Goal: Information Seeking & Learning: Learn about a topic

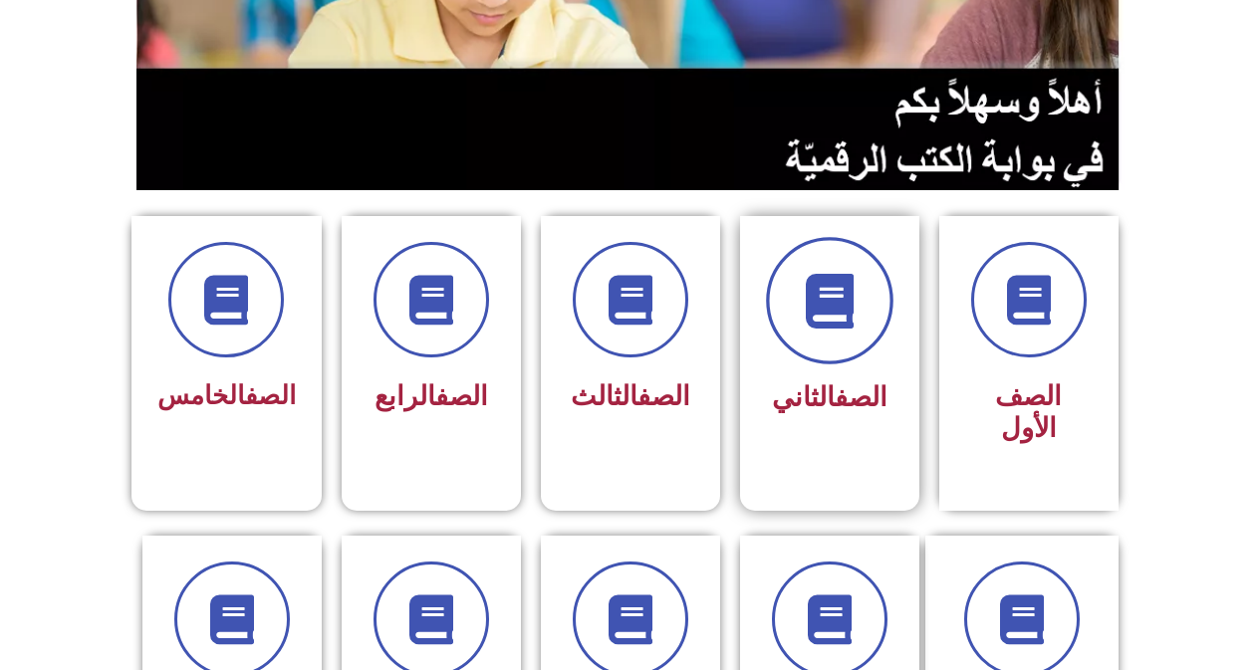
scroll to position [498, 0]
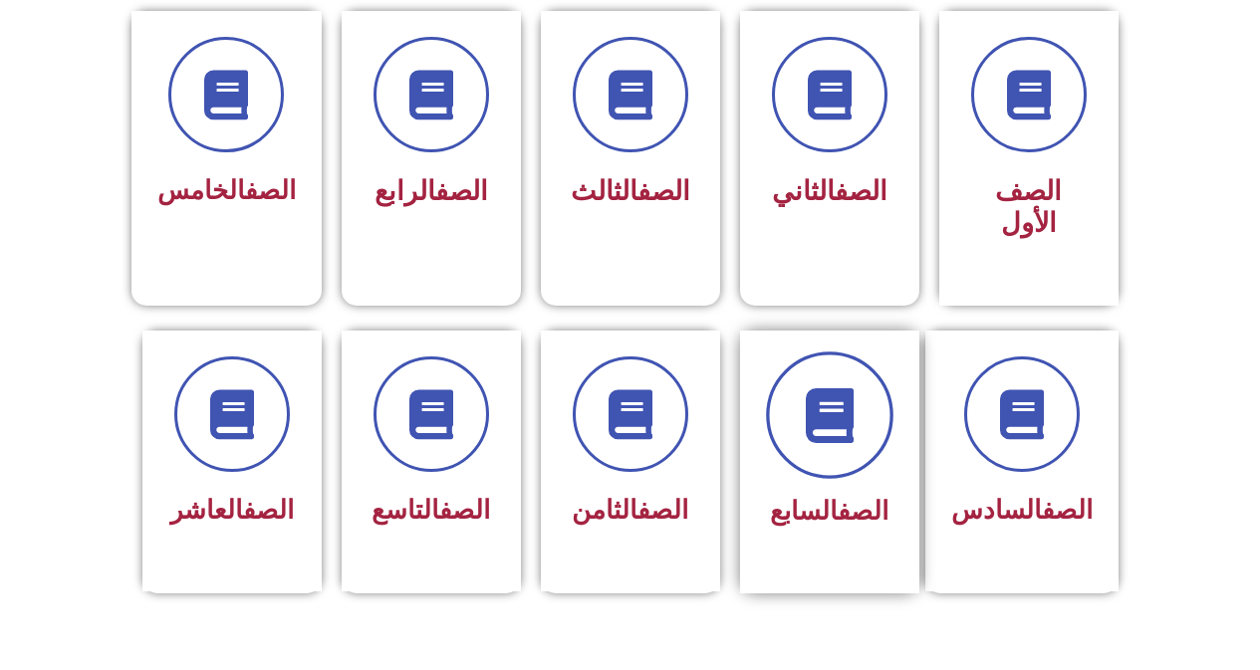
click at [835, 409] on icon at bounding box center [829, 414] width 55 height 55
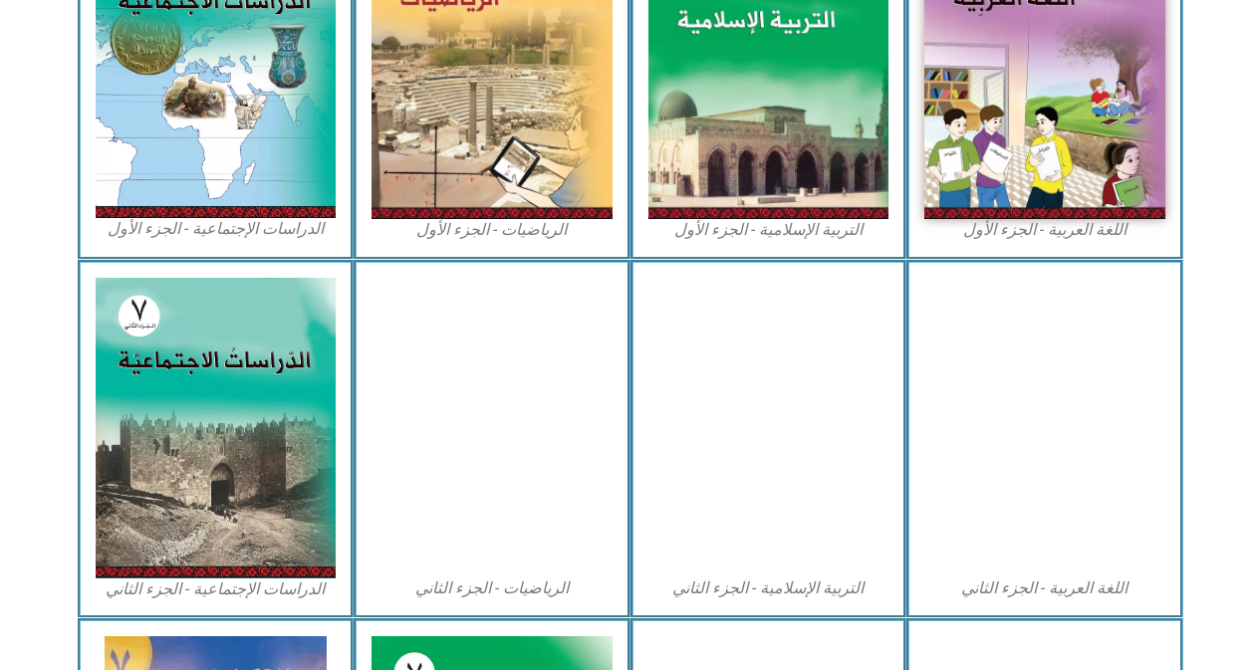
scroll to position [996, 0]
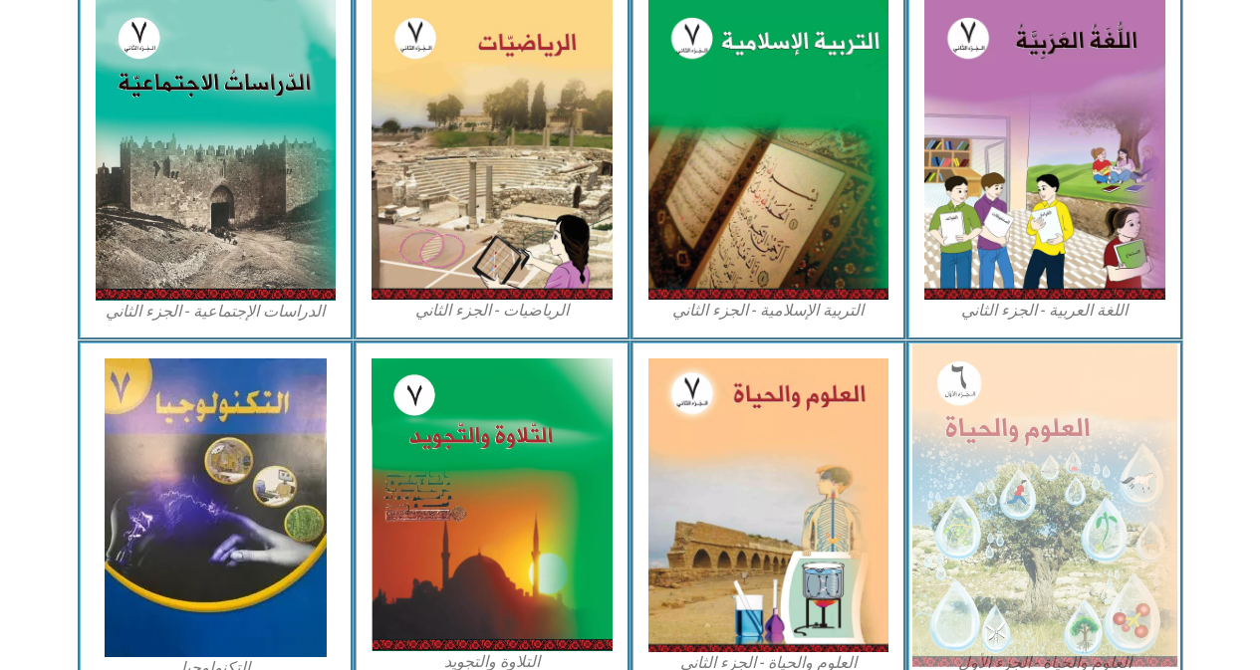
click at [967, 493] on img at bounding box center [1044, 505] width 265 height 323
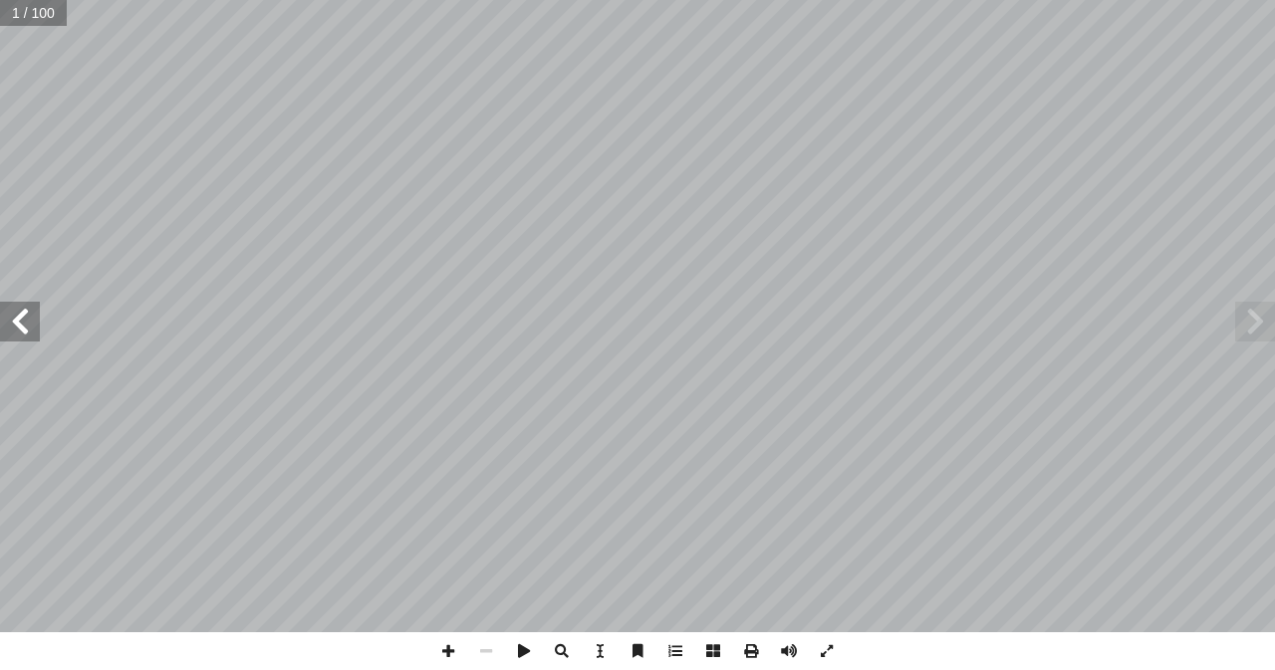
click at [34, 15] on input "text" at bounding box center [33, 13] width 67 height 26
type input "**"
click at [445, 651] on span at bounding box center [448, 652] width 38 height 38
click at [667, 0] on html "الصفحة الرئيسية الصف الأول الصف الثاني الصف الثالث الصف الرابع الصف الخامس الصف…" at bounding box center [637, 65] width 1275 height 131
click at [16, 330] on span at bounding box center [20, 322] width 40 height 40
